Goal: Obtain resource: Obtain resource

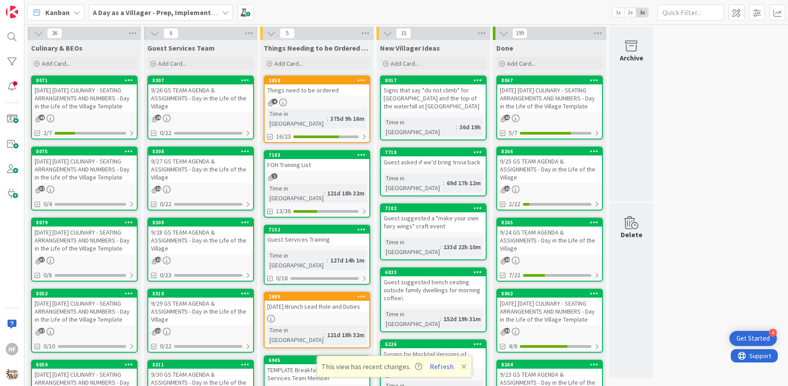
scroll to position [379, 0]
click at [70, 164] on div "[DATE] [DATE] CULINARY - SEATING ARRANGEMENTS AND NUMBERS - Day in the Life of …" at bounding box center [84, 169] width 105 height 28
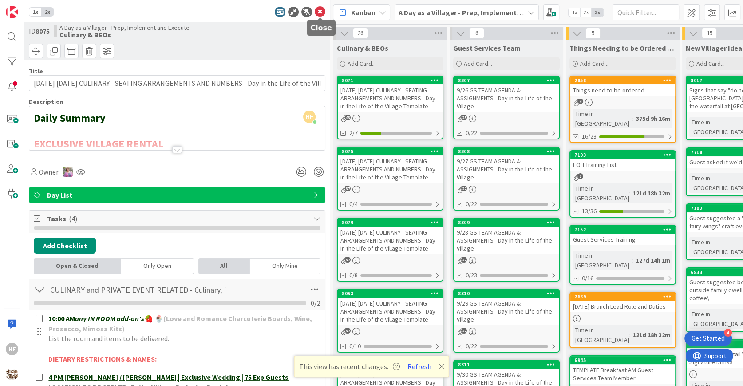
click at [320, 16] on icon at bounding box center [320, 12] width 11 height 11
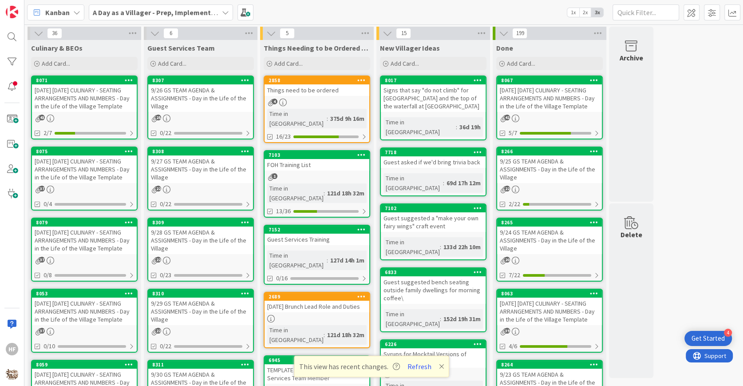
click at [110, 244] on div "[DATE] [DATE] CULINARY - SEATING ARRANGEMENTS AND NUMBERS - Day in the Life of …" at bounding box center [84, 240] width 105 height 28
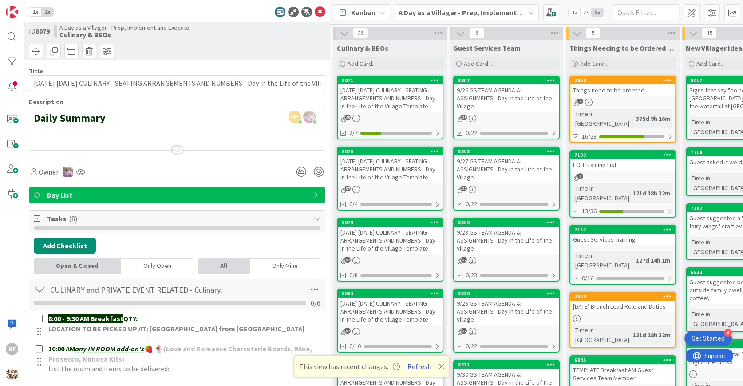
click at [318, 15] on icon at bounding box center [320, 12] width 11 height 11
